Goal: Information Seeking & Learning: Learn about a topic

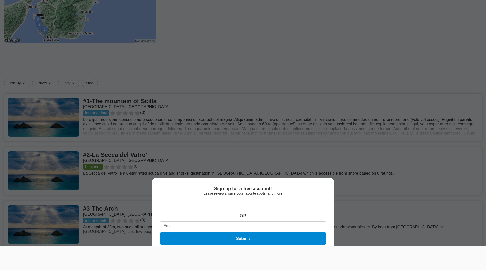
scroll to position [127, 0]
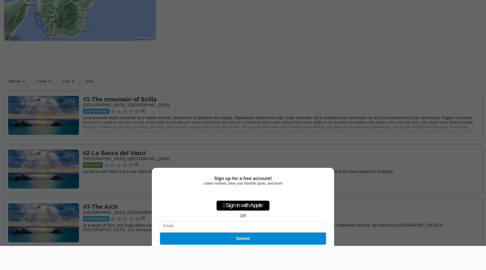
click at [96, 43] on div "Sign up for a free account! Leave reviews, save your favorite spots, and more …" at bounding box center [243, 135] width 486 height 270
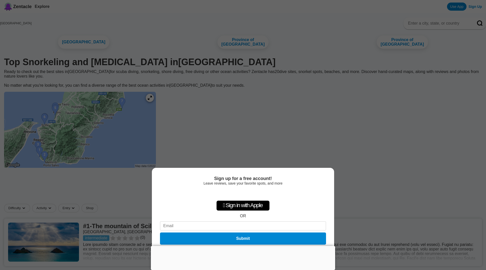
click at [165, 112] on div "Sign up for a free account! Leave reviews, save your favorite spots, and more …" at bounding box center [243, 135] width 486 height 270
click at [166, 115] on div "Sign up for a free account! Leave reviews, save your favorite spots, and more …" at bounding box center [243, 135] width 486 height 270
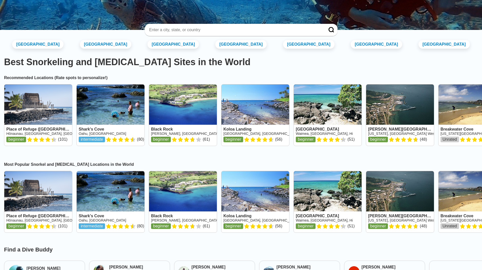
scroll to position [25, 0]
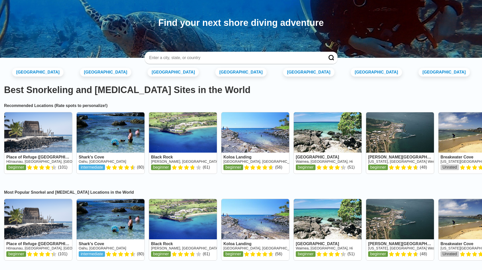
click at [212, 60] on input at bounding box center [235, 57] width 173 height 5
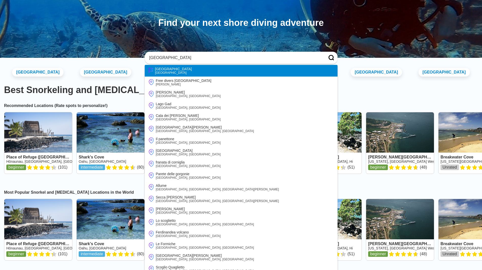
type input "italy"
click at [166, 72] on li "Italy Italy" at bounding box center [241, 71] width 193 height 12
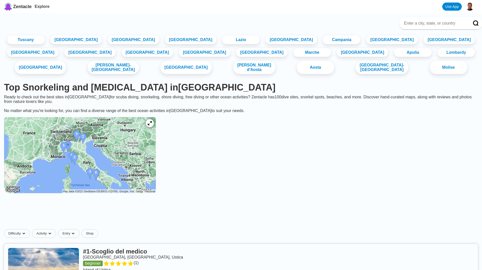
click at [135, 181] on img at bounding box center [80, 155] width 152 height 76
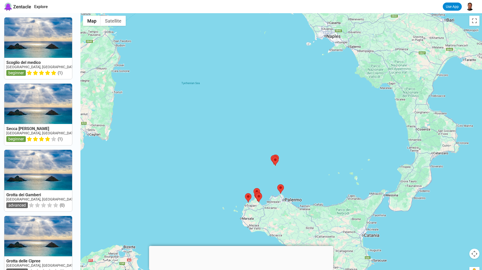
drag, startPoint x: 378, startPoint y: 174, endPoint x: 259, endPoint y: 160, distance: 119.6
click at [259, 160] on div at bounding box center [282, 148] width 402 height 270
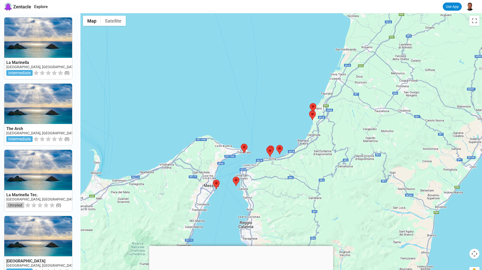
drag, startPoint x: 318, startPoint y: 200, endPoint x: 322, endPoint y: 130, distance: 70.0
click at [322, 131] on div at bounding box center [282, 148] width 402 height 270
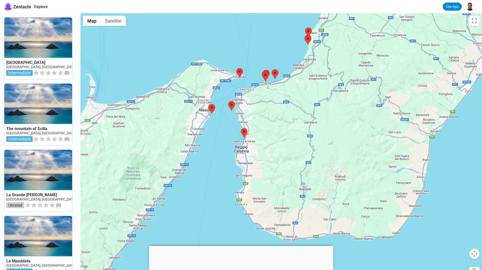
drag, startPoint x: 330, startPoint y: 131, endPoint x: 329, endPoint y: 95, distance: 36.5
click at [329, 95] on div at bounding box center [282, 148] width 402 height 270
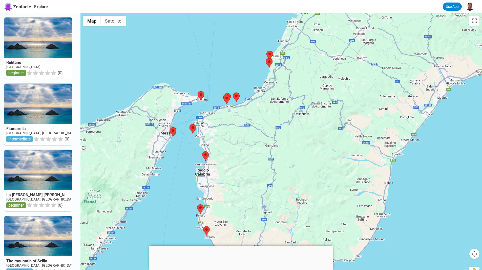
drag, startPoint x: 295, startPoint y: 110, endPoint x: 254, endPoint y: 134, distance: 48.2
click at [254, 134] on div at bounding box center [282, 148] width 402 height 270
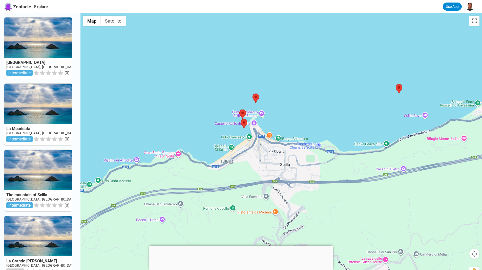
drag, startPoint x: 162, startPoint y: 106, endPoint x: 299, endPoint y: 138, distance: 140.5
click at [331, 151] on div at bounding box center [282, 148] width 402 height 270
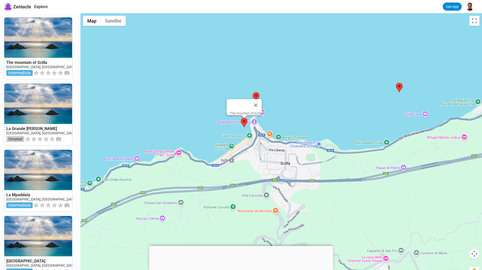
click at [241, 118] on area at bounding box center [241, 118] width 0 height 0
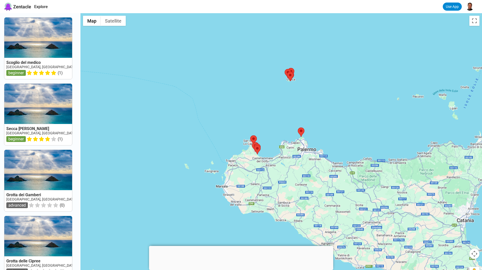
drag, startPoint x: 350, startPoint y: 173, endPoint x: 359, endPoint y: 94, distance: 79.5
click at [359, 100] on div at bounding box center [282, 148] width 402 height 270
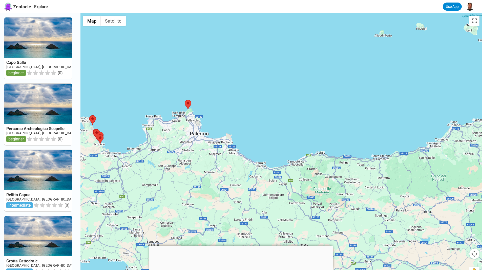
drag, startPoint x: 375, startPoint y: 139, endPoint x: 282, endPoint y: 135, distance: 93.2
click at [282, 135] on div at bounding box center [282, 148] width 402 height 270
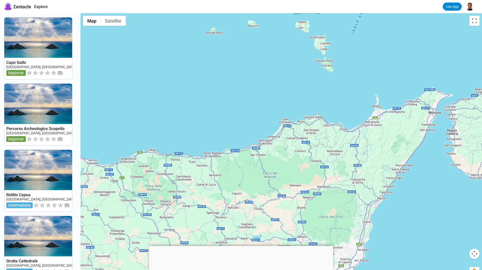
drag, startPoint x: 360, startPoint y: 136, endPoint x: 191, endPoint y: 133, distance: 168.7
click at [191, 133] on div at bounding box center [282, 148] width 402 height 270
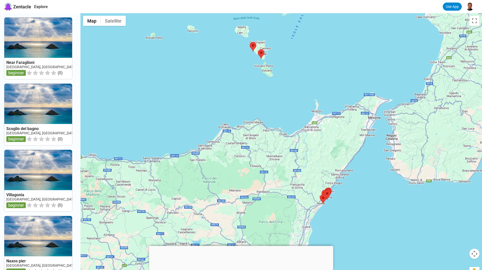
drag, startPoint x: 330, startPoint y: 134, endPoint x: 309, endPoint y: 137, distance: 21.0
click at [309, 137] on div at bounding box center [282, 148] width 402 height 270
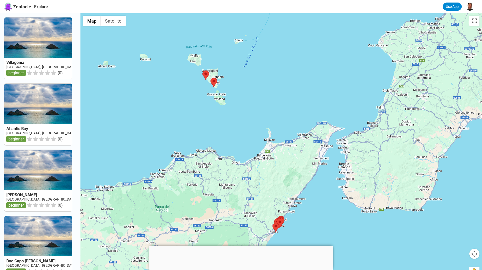
drag, startPoint x: 329, startPoint y: 126, endPoint x: 280, endPoint y: 154, distance: 56.3
click at [280, 154] on div at bounding box center [282, 148] width 402 height 270
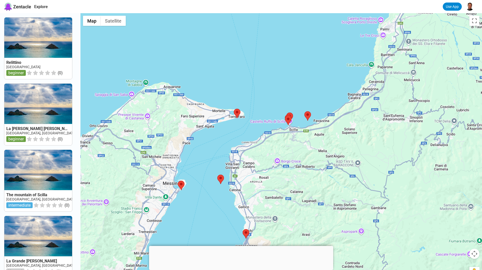
drag, startPoint x: 378, startPoint y: 118, endPoint x: 362, endPoint y: 185, distance: 68.9
click at [362, 185] on div at bounding box center [282, 148] width 402 height 270
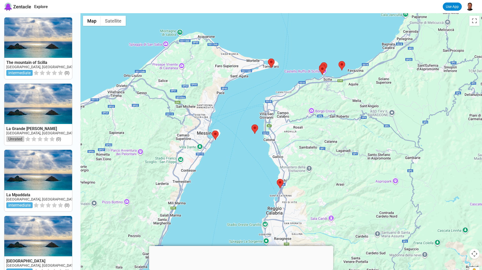
drag, startPoint x: 283, startPoint y: 196, endPoint x: 322, endPoint y: 134, distance: 73.6
click at [322, 134] on div at bounding box center [282, 148] width 402 height 270
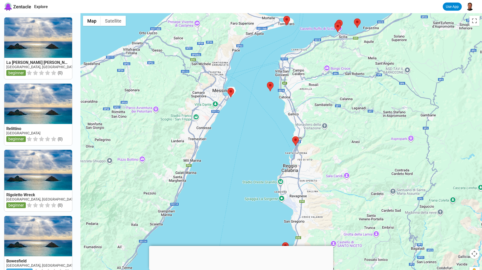
drag, startPoint x: 331, startPoint y: 208, endPoint x: 349, endPoint y: 154, distance: 57.2
click at [349, 154] on div at bounding box center [282, 148] width 402 height 270
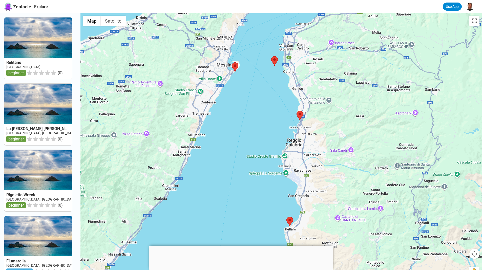
drag, startPoint x: 333, startPoint y: 191, endPoint x: 329, endPoint y: 130, distance: 61.6
click at [329, 131] on div at bounding box center [282, 148] width 402 height 270
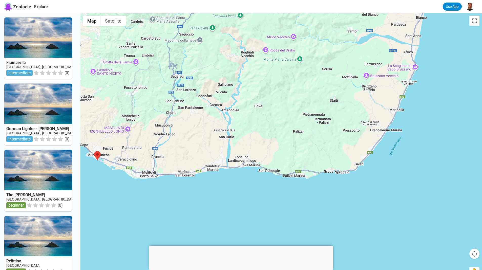
drag, startPoint x: 355, startPoint y: 177, endPoint x: 172, endPoint y: 140, distance: 187.1
click at [172, 140] on div at bounding box center [282, 148] width 402 height 270
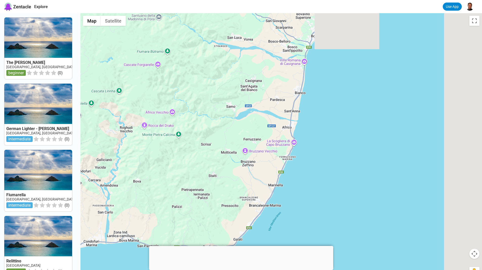
drag, startPoint x: 381, startPoint y: 127, endPoint x: 255, endPoint y: 205, distance: 147.5
click at [255, 205] on div at bounding box center [282, 148] width 402 height 270
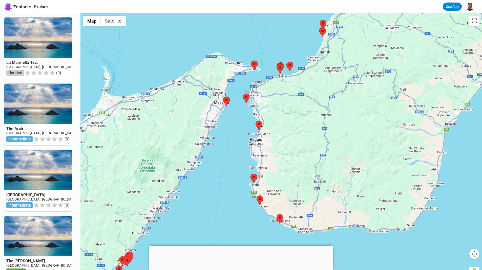
drag, startPoint x: 295, startPoint y: 128, endPoint x: 352, endPoint y: 121, distance: 57.4
click at [452, 138] on div at bounding box center [282, 148] width 402 height 270
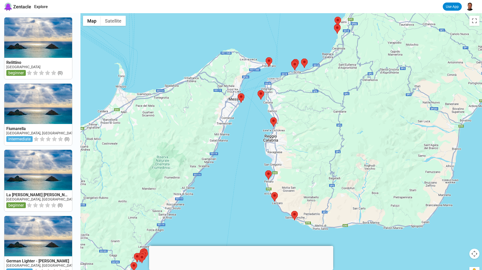
drag, startPoint x: 315, startPoint y: 115, endPoint x: 333, endPoint y: 110, distance: 19.3
click at [333, 110] on div at bounding box center [282, 148] width 402 height 270
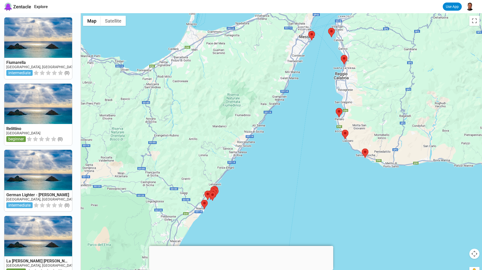
drag, startPoint x: 239, startPoint y: 145, endPoint x: 291, endPoint y: 87, distance: 77.1
click at [291, 87] on div at bounding box center [282, 148] width 402 height 270
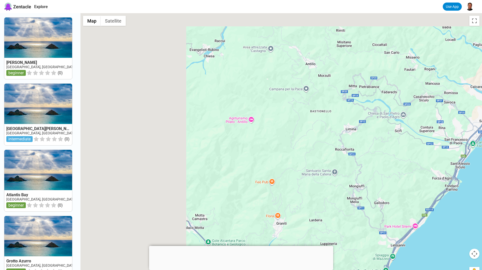
drag, startPoint x: 256, startPoint y: 166, endPoint x: 435, endPoint y: 246, distance: 195.4
click at [435, 246] on div at bounding box center [282, 148] width 402 height 270
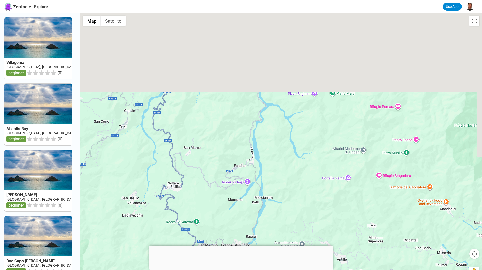
drag, startPoint x: 301, startPoint y: 103, endPoint x: 264, endPoint y: 281, distance: 181.8
click at [264, 269] on html "Zentacle Explore Use App Villagonia Italy, Sicilia, Taormina beginner ( 0 ) Atl…" at bounding box center [241, 231] width 482 height 462
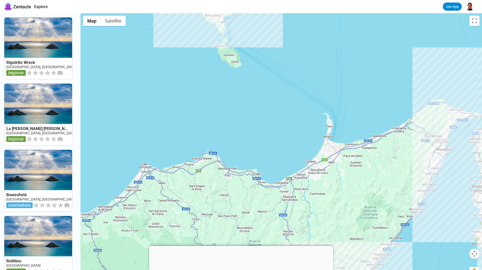
drag, startPoint x: 210, startPoint y: 183, endPoint x: 264, endPoint y: 187, distance: 53.6
click at [264, 187] on div at bounding box center [282, 148] width 402 height 270
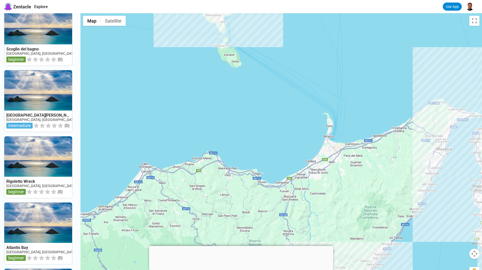
scroll to position [114, 0]
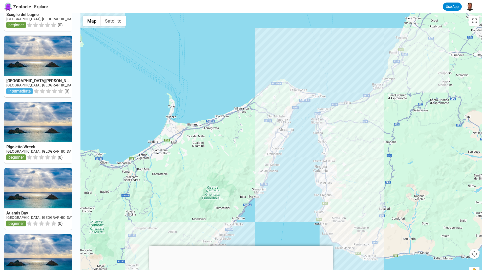
drag, startPoint x: 367, startPoint y: 164, endPoint x: 206, endPoint y: 145, distance: 162.0
click at [206, 145] on div at bounding box center [282, 148] width 402 height 270
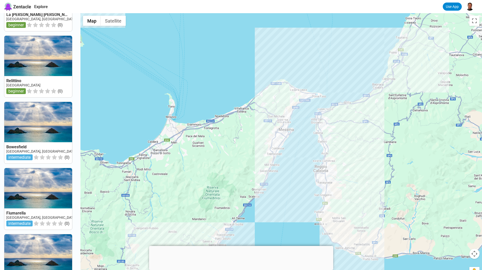
scroll to position [0, 0]
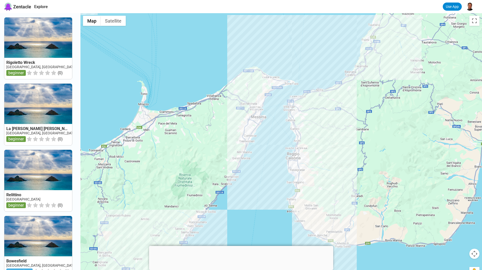
drag, startPoint x: 230, startPoint y: 147, endPoint x: 192, endPoint y: 130, distance: 41.0
click at [192, 130] on div at bounding box center [282, 148] width 402 height 270
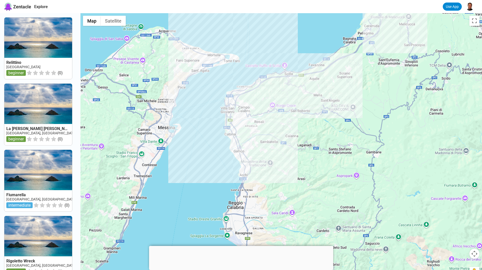
drag, startPoint x: 315, startPoint y: 101, endPoint x: 330, endPoint y: 191, distance: 91.5
click at [330, 191] on div at bounding box center [282, 148] width 402 height 270
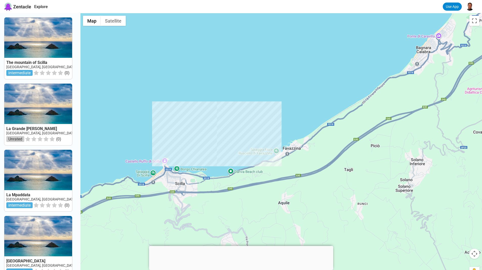
drag, startPoint x: 274, startPoint y: 157, endPoint x: 182, endPoint y: 244, distance: 126.8
click at [182, 244] on div at bounding box center [282, 148] width 402 height 270
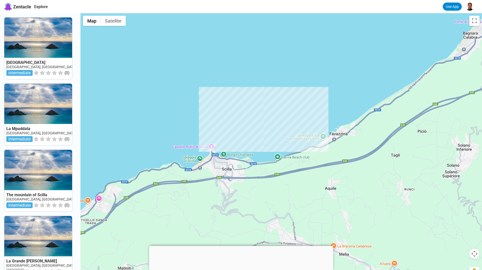
drag, startPoint x: 195, startPoint y: 177, endPoint x: 243, endPoint y: 163, distance: 49.7
click at [243, 163] on div at bounding box center [282, 148] width 402 height 270
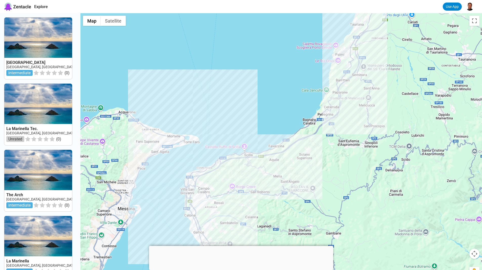
drag, startPoint x: 199, startPoint y: 181, endPoint x: 236, endPoint y: 167, distance: 39.5
click at [236, 167] on div at bounding box center [282, 148] width 402 height 270
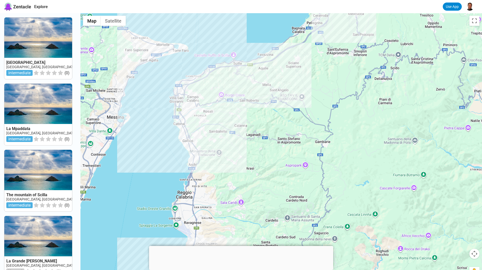
drag, startPoint x: 243, startPoint y: 187, endPoint x: 232, endPoint y: 104, distance: 84.6
click at [232, 104] on div at bounding box center [282, 148] width 402 height 270
click at [191, 167] on div "Relittino" at bounding box center [282, 148] width 402 height 270
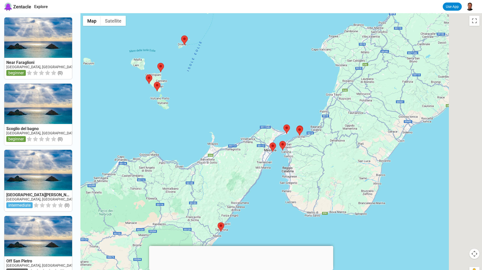
drag, startPoint x: 397, startPoint y: 168, endPoint x: 275, endPoint y: 108, distance: 136.2
click at [276, 108] on div at bounding box center [282, 148] width 402 height 270
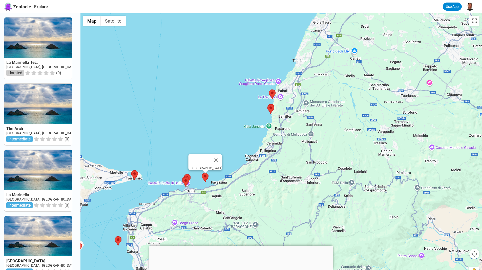
click at [202, 173] on area at bounding box center [202, 173] width 0 height 0
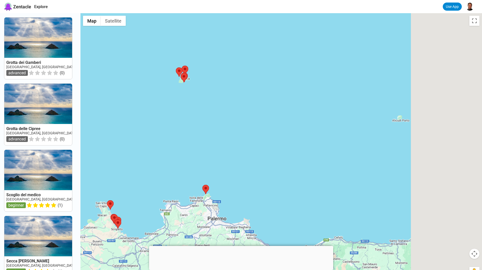
drag, startPoint x: 349, startPoint y: 190, endPoint x: 25, endPoint y: 150, distance: 326.6
click at [26, 150] on div "Grotta dei Gamberi Italy, Sicilia, Ustica advanced ( 0 ) Grotta delle Cipree It…" at bounding box center [241, 148] width 482 height 270
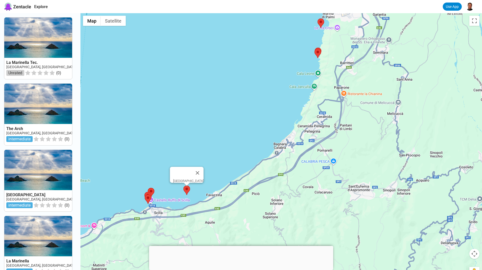
click at [184, 185] on area at bounding box center [184, 185] width 0 height 0
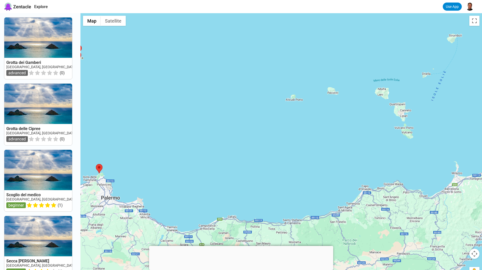
drag, startPoint x: 238, startPoint y: 140, endPoint x: 120, endPoint y: 120, distance: 119.6
click at [120, 120] on div at bounding box center [282, 148] width 402 height 270
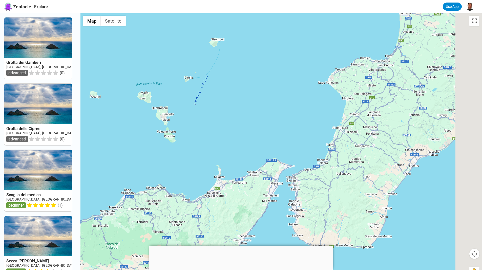
drag, startPoint x: 216, startPoint y: 165, endPoint x: 183, endPoint y: 166, distance: 32.9
click at [183, 166] on div at bounding box center [282, 148] width 402 height 270
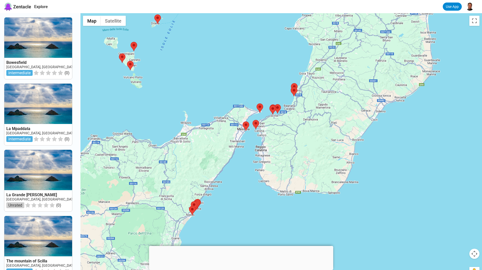
drag, startPoint x: 280, startPoint y: 167, endPoint x: 259, endPoint y: 111, distance: 59.5
click at [259, 111] on div at bounding box center [282, 148] width 402 height 270
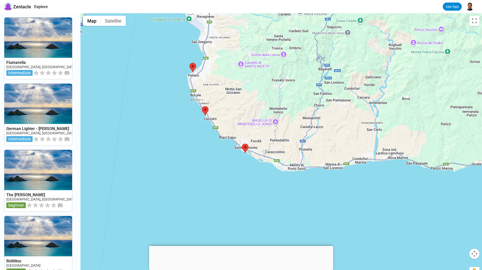
drag, startPoint x: 267, startPoint y: 148, endPoint x: 256, endPoint y: 101, distance: 48.1
click at [256, 101] on div at bounding box center [282, 148] width 402 height 270
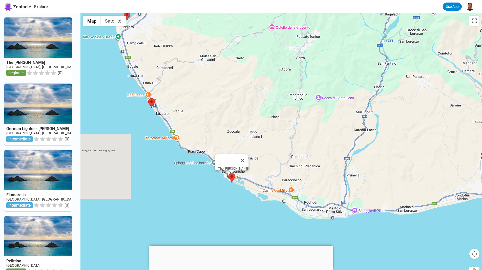
click at [229, 173] on area at bounding box center [229, 173] width 0 height 0
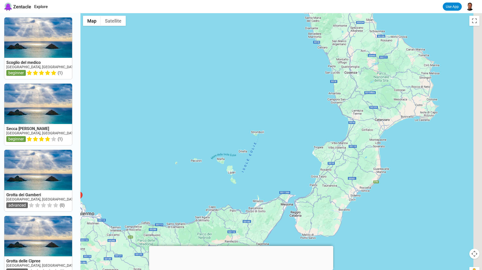
drag, startPoint x: 367, startPoint y: 182, endPoint x: 142, endPoint y: 176, distance: 224.7
click at [142, 176] on div at bounding box center [282, 148] width 402 height 270
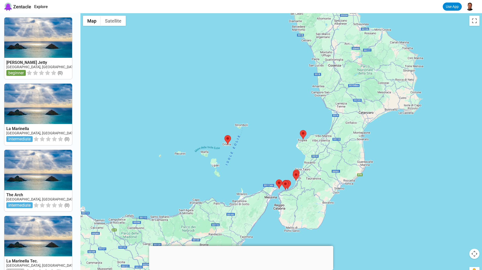
drag, startPoint x: 280, startPoint y: 167, endPoint x: 267, endPoint y: 122, distance: 47.4
click at [267, 122] on div at bounding box center [282, 148] width 402 height 270
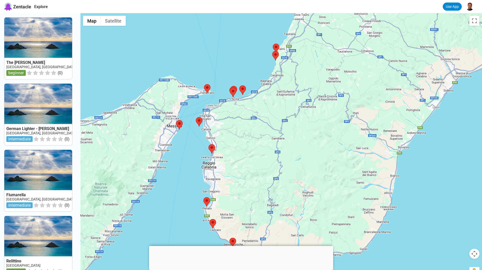
drag, startPoint x: 246, startPoint y: 100, endPoint x: 262, endPoint y: 182, distance: 83.2
click at [262, 182] on div at bounding box center [282, 148] width 402 height 270
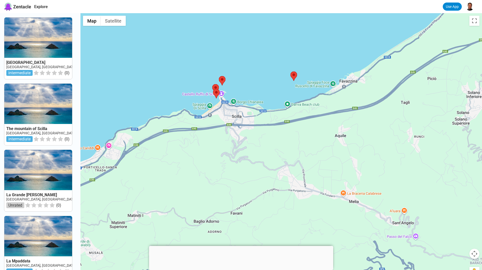
drag, startPoint x: 188, startPoint y: 102, endPoint x: 256, endPoint y: 164, distance: 92.1
click at [256, 164] on div at bounding box center [282, 148] width 402 height 270
click at [219, 76] on area at bounding box center [219, 76] width 0 height 0
